Goal: Task Accomplishment & Management: Manage account settings

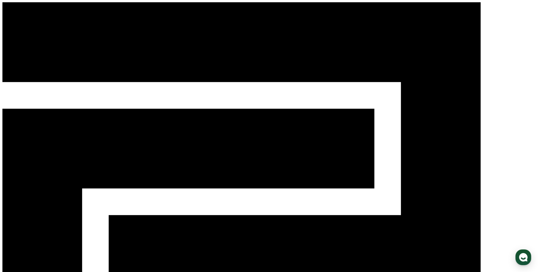
click at [0, 0] on div "**********" at bounding box center [0, 0] width 0 height 0
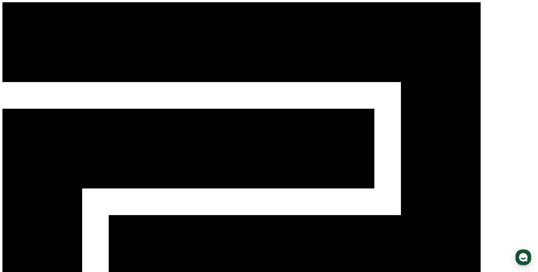
drag, startPoint x: 521, startPoint y: 258, endPoint x: 518, endPoint y: 254, distance: 5.0
click at [521, 258] on icon "button" at bounding box center [523, 257] width 10 height 10
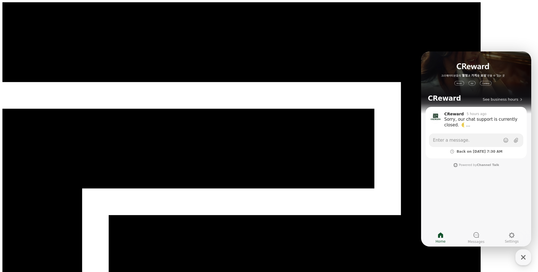
click at [456, 16] on div "CReward" at bounding box center [268, 214] width 533 height 424
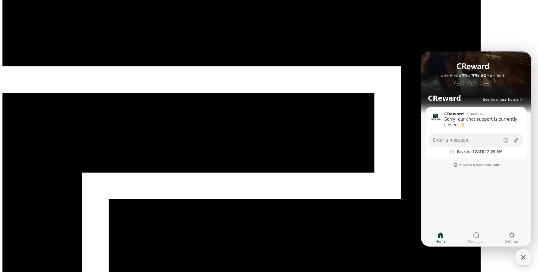
scroll to position [83, 0]
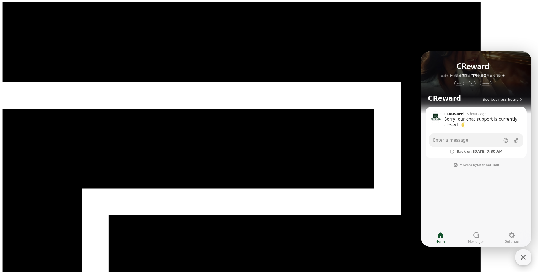
click at [518, 256] on icon "button" at bounding box center [523, 257] width 10 height 10
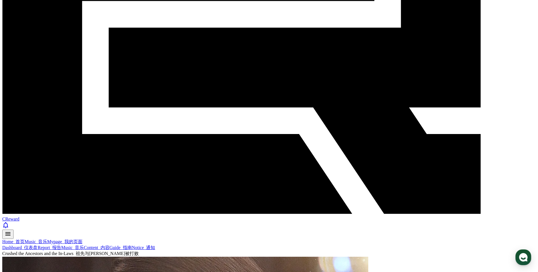
scroll to position [233, 0]
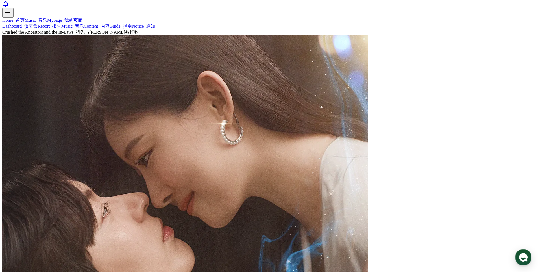
scroll to position [405, 0]
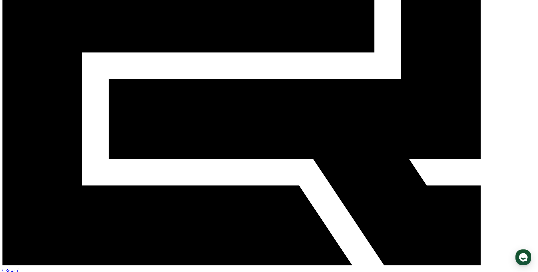
scroll to position [0, 0]
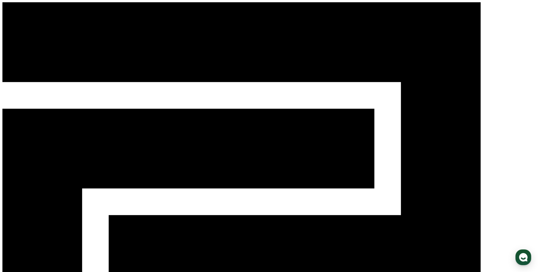
select select "**********"
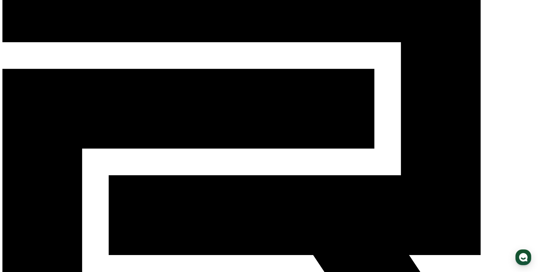
scroll to position [101, 0]
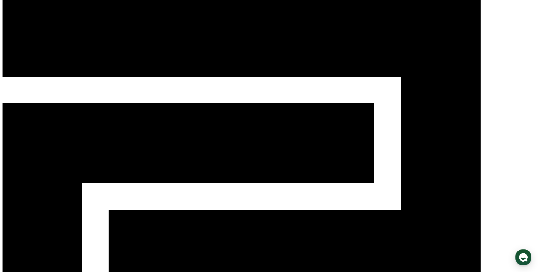
scroll to position [0, 0]
